Goal: Book appointment/travel/reservation

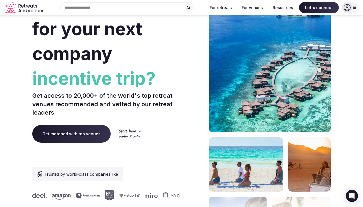
scroll to position [47, 0]
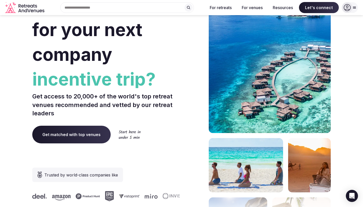
click at [77, 129] on span "Get matched with top venues" at bounding box center [71, 134] width 78 height 18
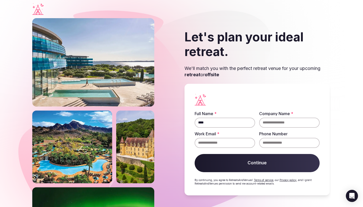
click at [214, 122] on input "****" at bounding box center [224, 122] width 60 height 10
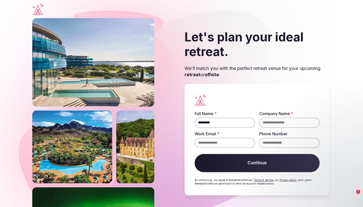
drag, startPoint x: 206, startPoint y: 124, endPoint x: 200, endPoint y: 123, distance: 6.2
click at [200, 123] on input "*********" at bounding box center [224, 122] width 60 height 10
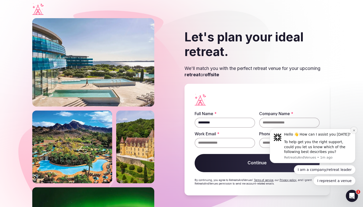
type input "*********"
click at [353, 133] on button "Dismiss notification" at bounding box center [353, 130] width 7 height 7
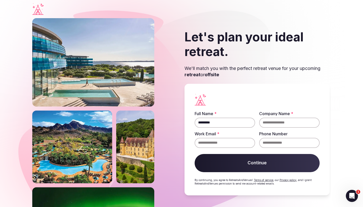
click at [281, 124] on input "Company Name *" at bounding box center [289, 122] width 60 height 10
type input "**********"
type input "*"
type input "**********"
click at [257, 162] on button "Continue" at bounding box center [256, 163] width 125 height 18
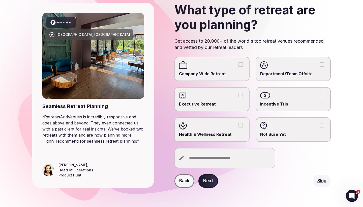
scroll to position [33, 0]
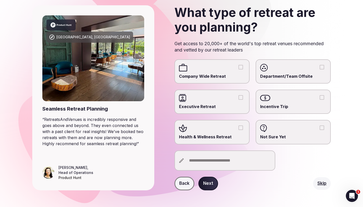
click at [241, 67] on button "Company Wide Retreat" at bounding box center [240, 67] width 5 height 5
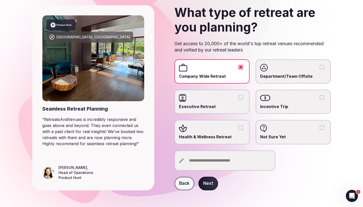
click at [242, 126] on button "Health & Wellness Retreat" at bounding box center [240, 127] width 5 height 5
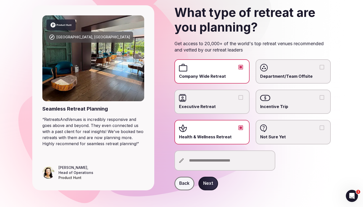
click at [211, 184] on button "Next" at bounding box center [208, 183] width 20 height 14
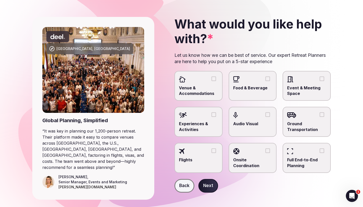
scroll to position [24, 0]
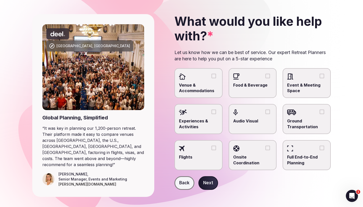
click at [213, 75] on button "Venue & Accommodations" at bounding box center [213, 76] width 5 height 5
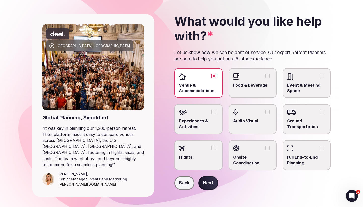
click at [215, 109] on button "Experiences & Activities" at bounding box center [213, 111] width 5 height 5
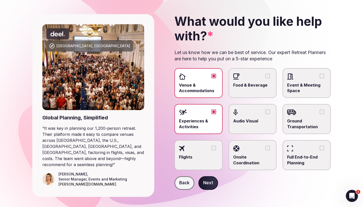
click at [268, 75] on button "Food & Beverage" at bounding box center [267, 76] width 5 height 5
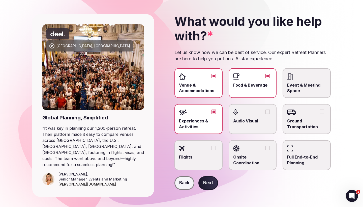
click at [213, 147] on button "Flights" at bounding box center [213, 147] width 5 height 5
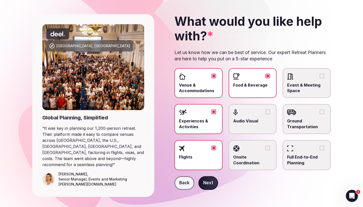
click at [267, 111] on button "Audio Visual" at bounding box center [267, 111] width 5 height 5
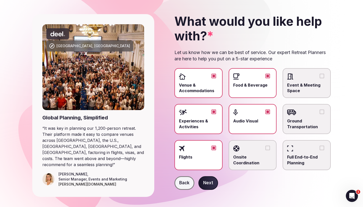
click at [321, 110] on button "Ground Transportation" at bounding box center [321, 111] width 5 height 5
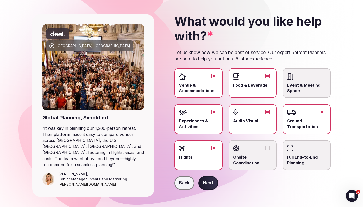
click at [322, 75] on button "Event & Meeting Space" at bounding box center [321, 76] width 5 height 5
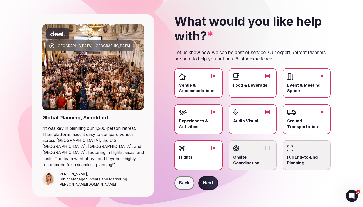
click at [267, 147] on button "Onsite Coordination" at bounding box center [267, 147] width 5 height 5
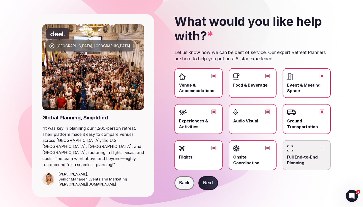
click at [321, 147] on button "Full End-to-End Planning" at bounding box center [321, 147] width 5 height 5
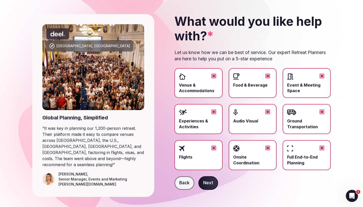
click at [212, 183] on button "Next" at bounding box center [208, 183] width 20 height 14
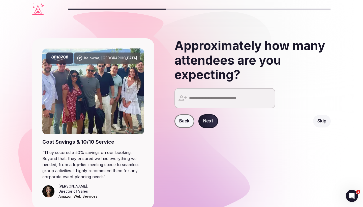
click at [219, 98] on input "number" at bounding box center [224, 98] width 101 height 20
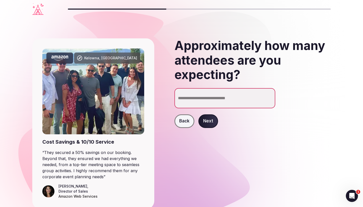
type input "**"
click at [209, 123] on button "Next" at bounding box center [208, 121] width 20 height 14
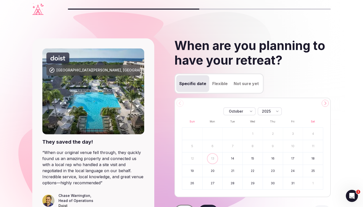
click at [294, 157] on button "17" at bounding box center [293, 158] width 20 height 12
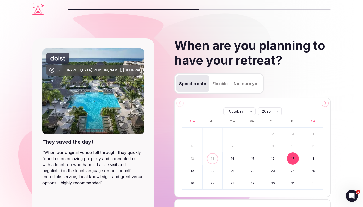
click at [314, 156] on button "18" at bounding box center [313, 158] width 20 height 12
click at [194, 167] on button "19" at bounding box center [192, 170] width 20 height 12
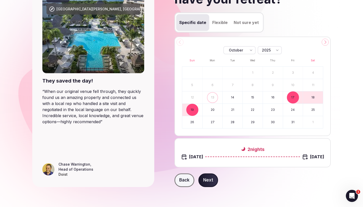
scroll to position [61, 0]
click at [214, 110] on button "20" at bounding box center [213, 110] width 20 height 12
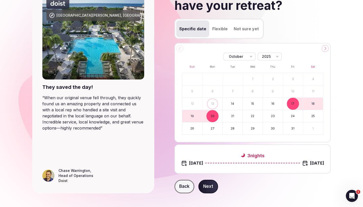
click at [211, 181] on button "Next" at bounding box center [208, 186] width 20 height 14
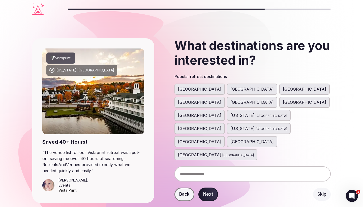
click at [221, 151] on span "[GEOGRAPHIC_DATA]" at bounding box center [199, 154] width 43 height 6
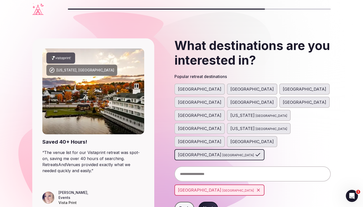
click at [225, 96] on div "[GEOGRAPHIC_DATA]" at bounding box center [199, 101] width 50 height 11
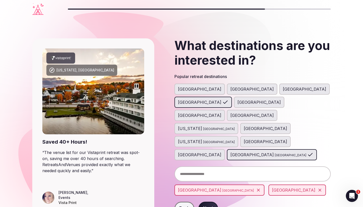
click at [221, 112] on span "[GEOGRAPHIC_DATA]" at bounding box center [199, 115] width 43 height 6
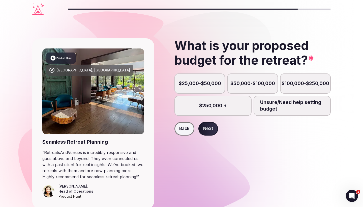
click at [289, 110] on label "Unsure/Need help setting budget" at bounding box center [291, 105] width 77 height 20
click at [292, 110] on button "Unsure/Need help setting budget" at bounding box center [294, 108] width 5 height 5
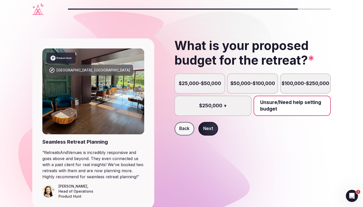
scroll to position [5, 0]
click at [212, 128] on button "Next" at bounding box center [208, 129] width 20 height 14
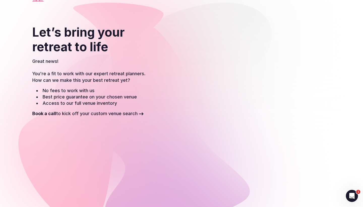
scroll to position [12, 0]
